Goal: Transaction & Acquisition: Obtain resource

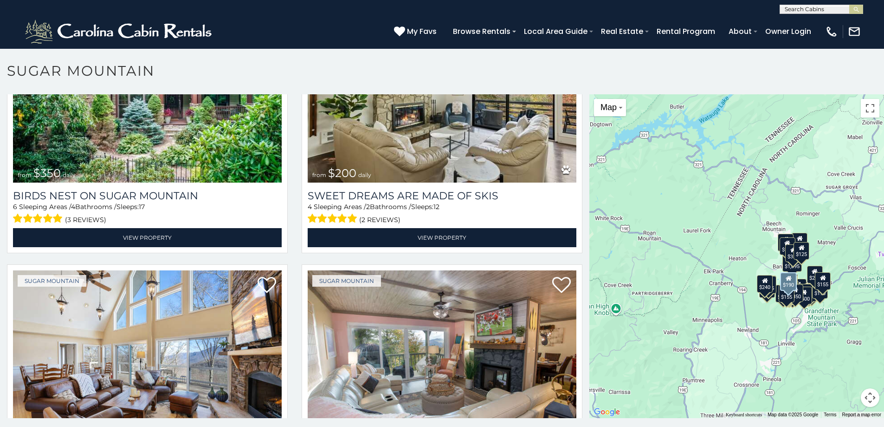
scroll to position [292, 0]
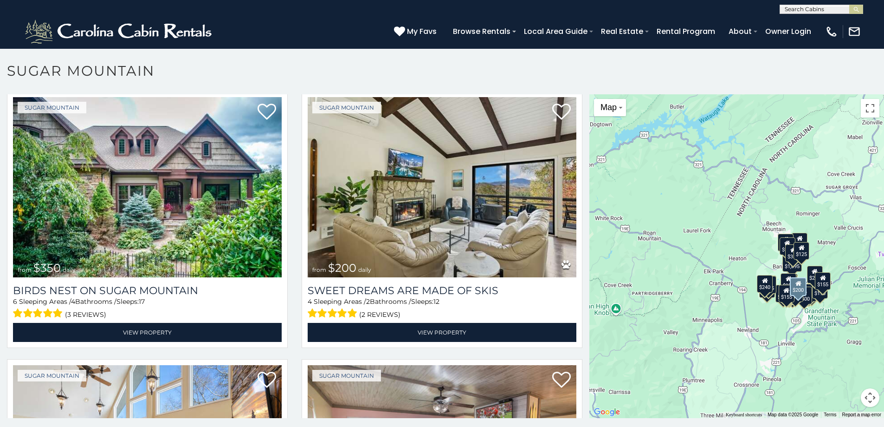
click at [347, 243] on img at bounding box center [442, 187] width 269 height 180
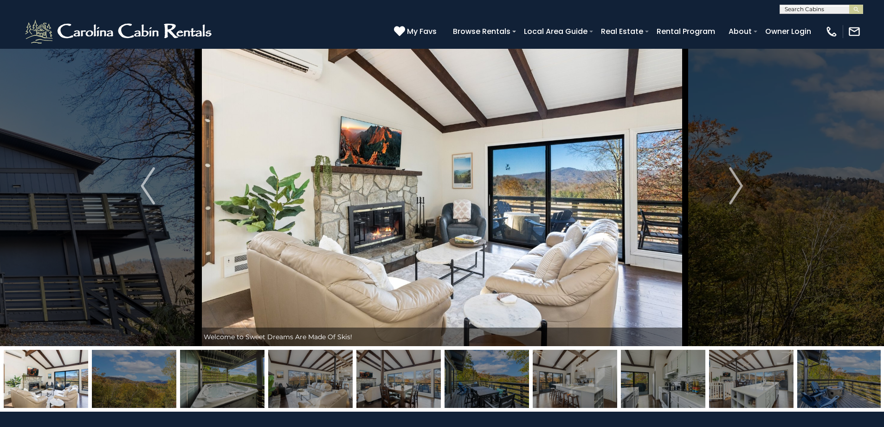
scroll to position [39, 0]
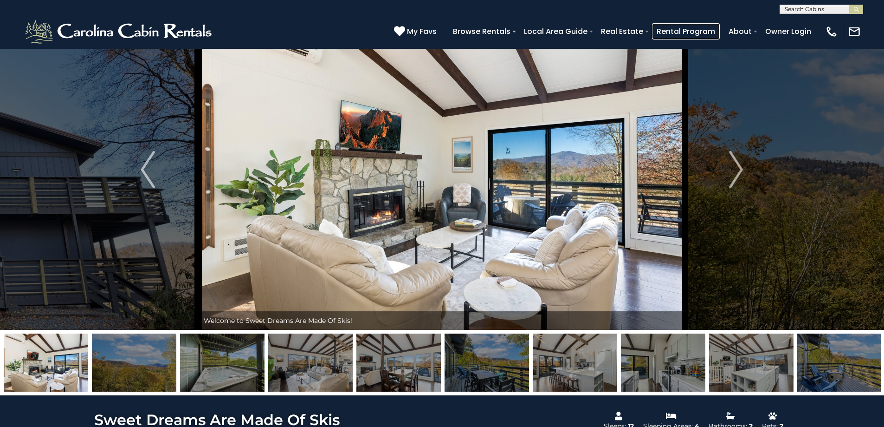
click at [700, 32] on link "Rental Program" at bounding box center [686, 31] width 68 height 16
